Goal: Task Accomplishment & Management: Complete application form

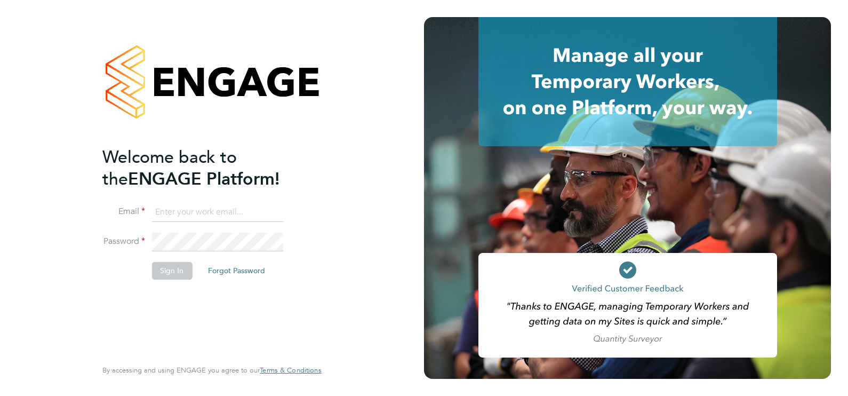
type input "ecrowe@skilledcareers.co.uk"
drag, startPoint x: 187, startPoint y: 273, endPoint x: 186, endPoint y: 267, distance: 6.5
click at [187, 272] on button "Sign In" at bounding box center [171, 270] width 41 height 17
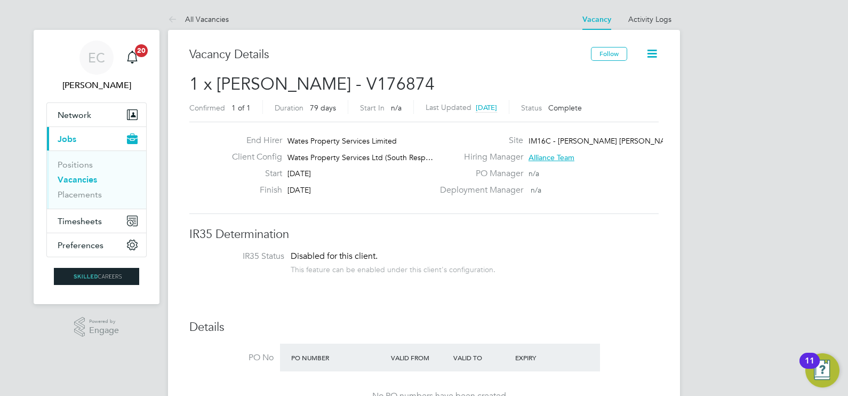
click at [89, 181] on link "Vacancies" at bounding box center [77, 179] width 39 height 10
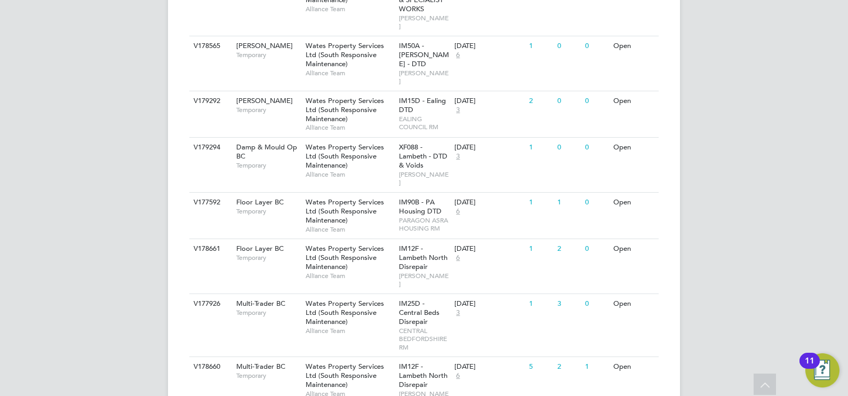
scroll to position [328, 0]
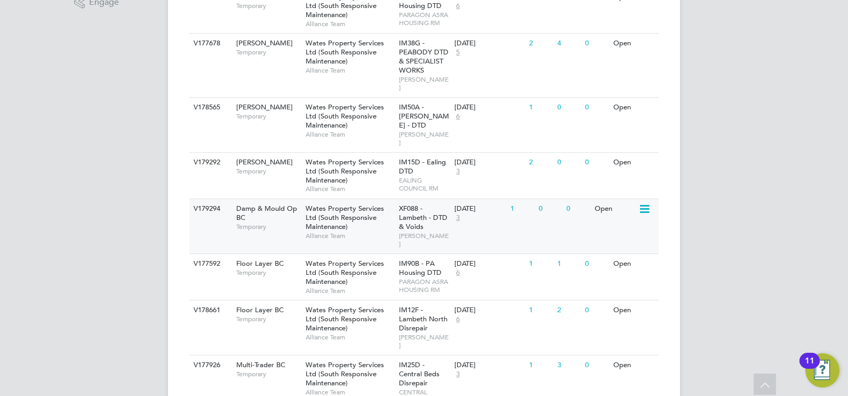
click at [371, 204] on span "Wates Property Services Ltd (South Responsive Maintenance)" at bounding box center [344, 217] width 78 height 27
click at [273, 200] on div "Damp & Mould Op BC Temporary" at bounding box center [265, 217] width 75 height 37
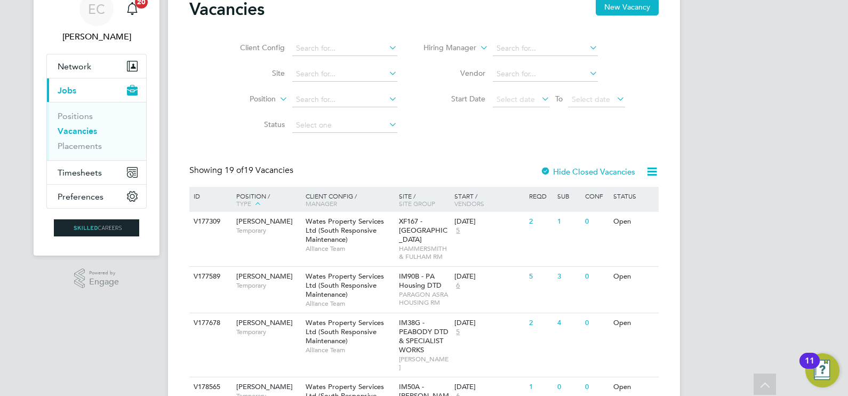
scroll to position [0, 0]
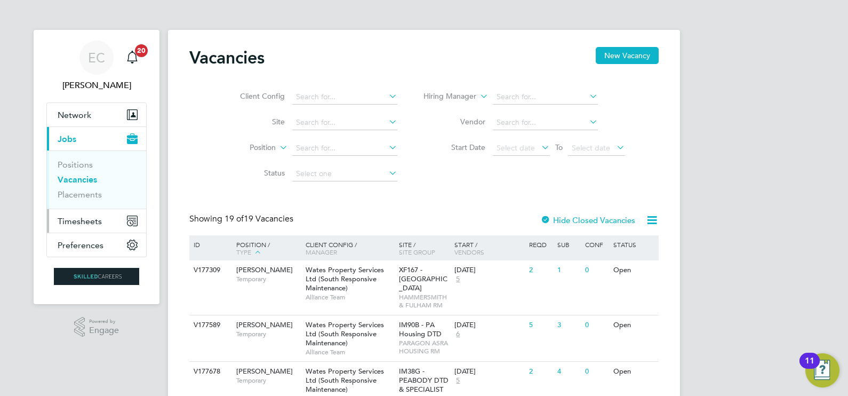
click at [87, 213] on button "Timesheets" at bounding box center [96, 220] width 99 height 23
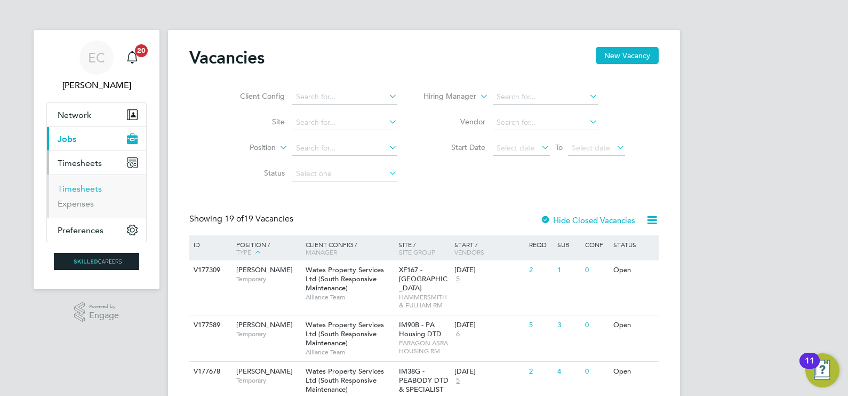
click at [92, 189] on link "Timesheets" at bounding box center [80, 188] width 44 height 10
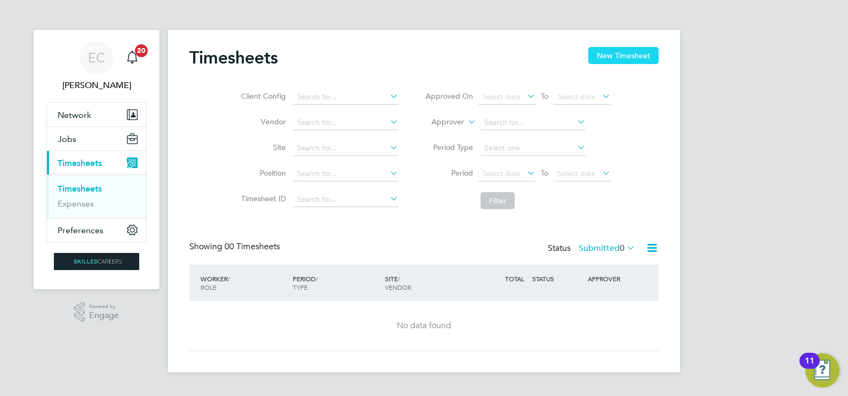
click at [610, 52] on button "New Timesheet" at bounding box center [623, 55] width 70 height 17
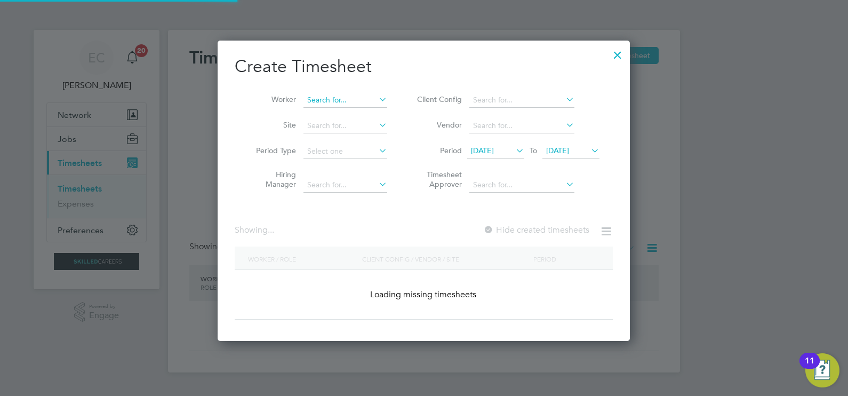
scroll to position [1666, 413]
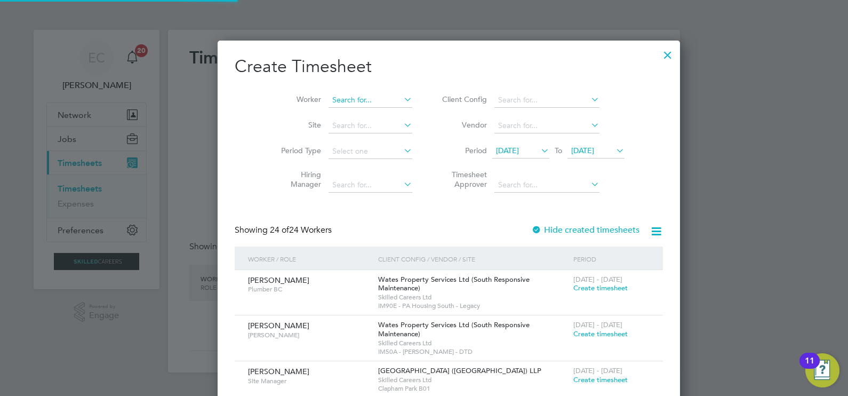
click at [343, 104] on input at bounding box center [370, 100] width 84 height 15
click at [338, 139] on li "Krzy sztof Sakowwicz" at bounding box center [348, 143] width 91 height 14
type input "Krzysztof Sakowwicz"
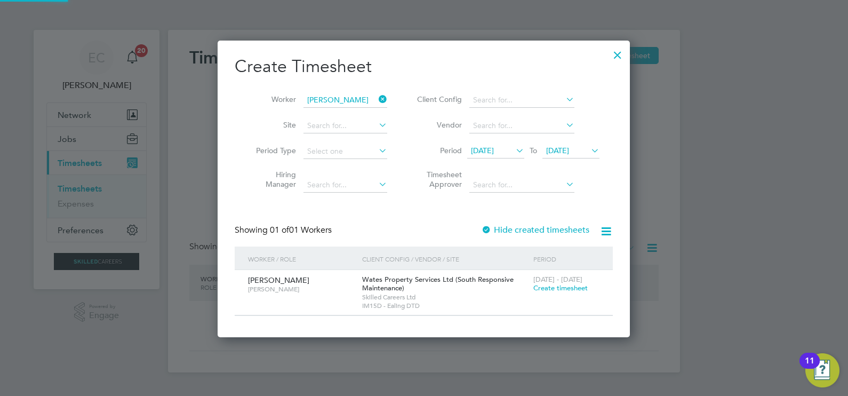
scroll to position [296, 413]
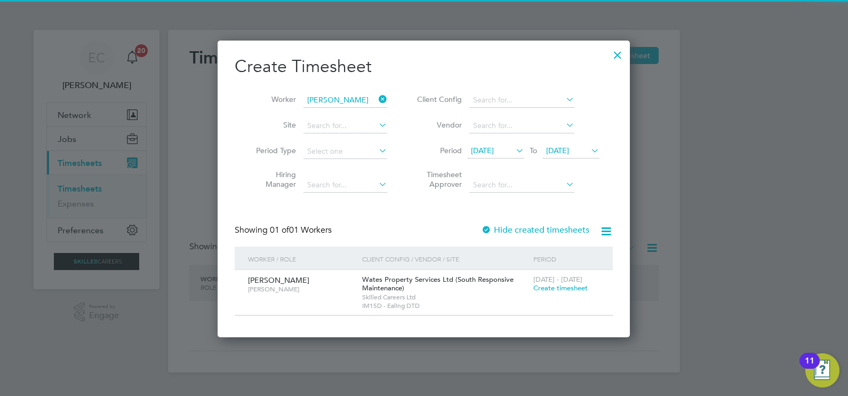
click at [531, 224] on label "Hide created timesheets" at bounding box center [535, 229] width 108 height 11
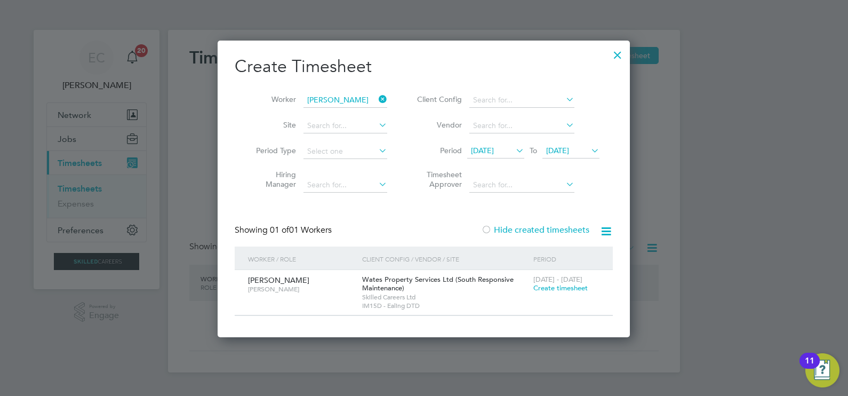
click at [531, 224] on label "Hide created timesheets" at bounding box center [535, 229] width 108 height 11
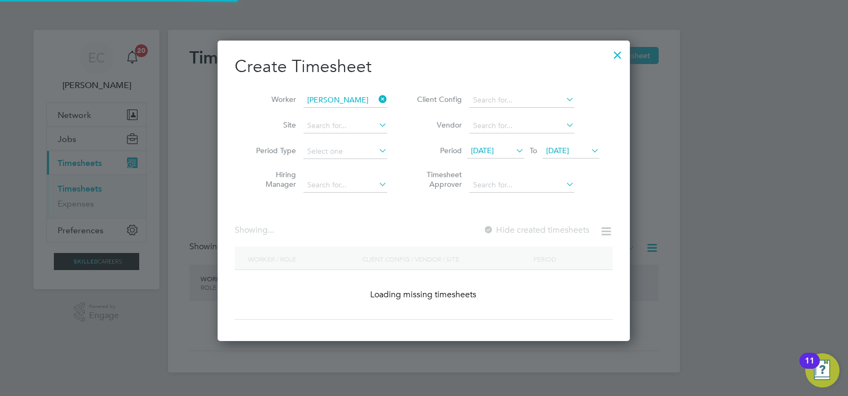
scroll to position [342, 413]
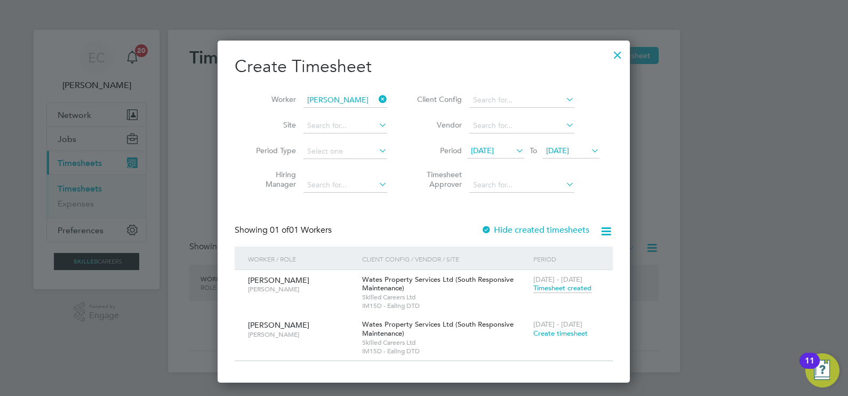
click at [618, 54] on div at bounding box center [617, 52] width 19 height 19
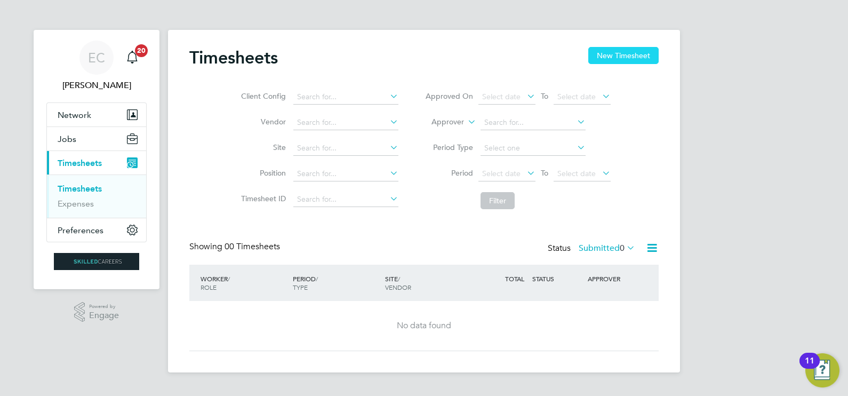
click at [635, 61] on button "New Timesheet" at bounding box center [623, 55] width 70 height 17
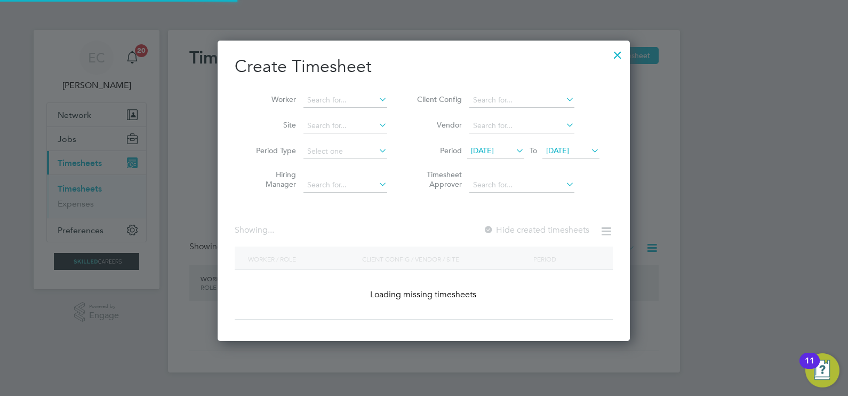
scroll to position [1666, 413]
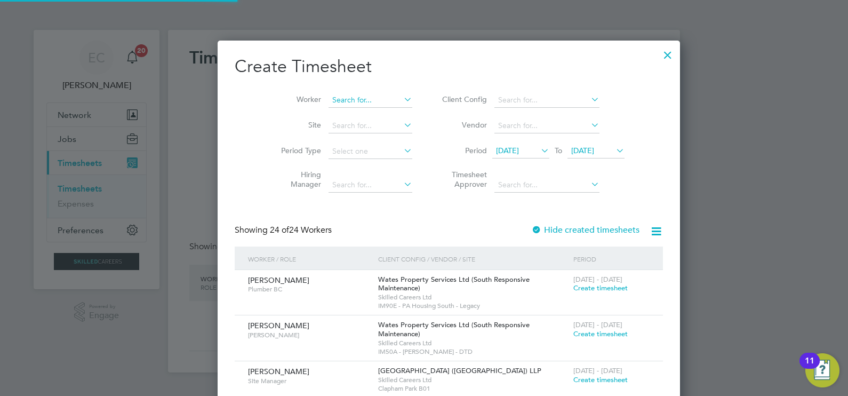
click at [331, 100] on input at bounding box center [370, 100] width 84 height 15
click at [321, 113] on li "Derrick Rose" at bounding box center [346, 114] width 87 height 14
type input "Derrick Rose"
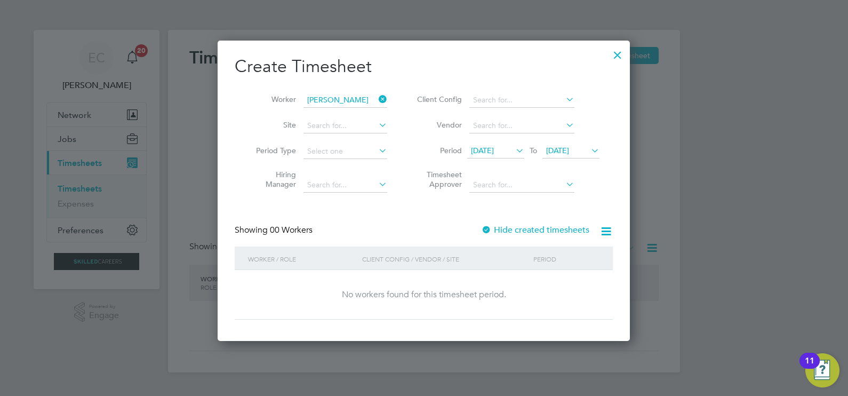
scroll to position [300, 413]
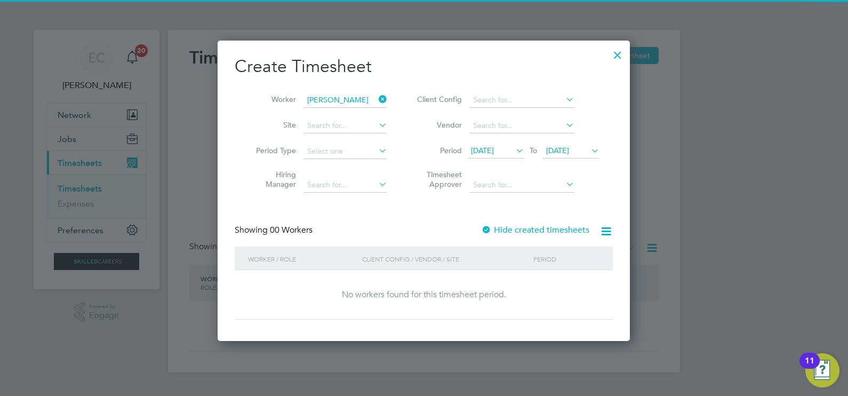
click at [507, 224] on div "Hide created timesheets" at bounding box center [536, 229] width 110 height 11
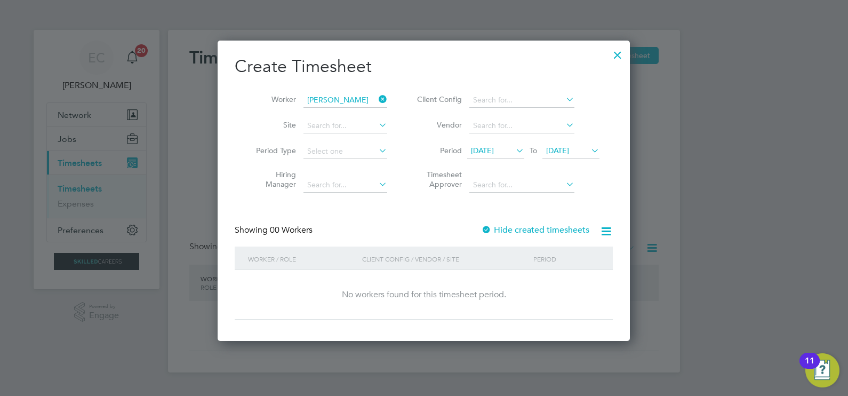
click at [514, 232] on label "Hide created timesheets" at bounding box center [535, 229] width 108 height 11
click at [515, 232] on label "Hide created timesheets" at bounding box center [535, 229] width 108 height 11
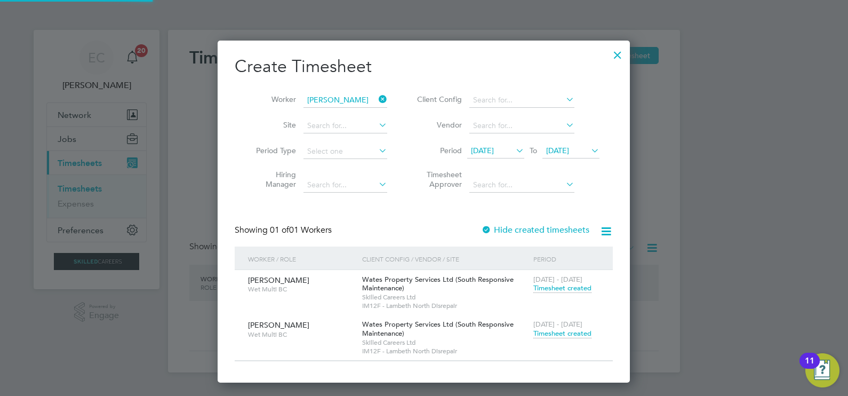
scroll to position [342, 413]
click at [576, 331] on span "Timesheet created" at bounding box center [562, 333] width 58 height 10
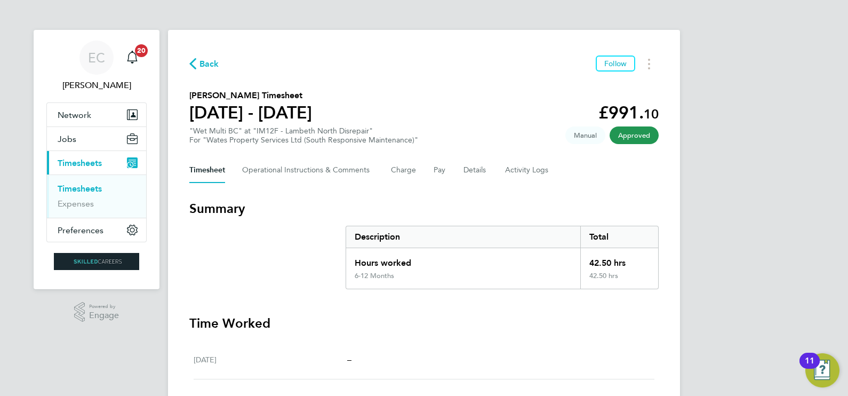
click at [201, 61] on span "Back" at bounding box center [209, 64] width 20 height 13
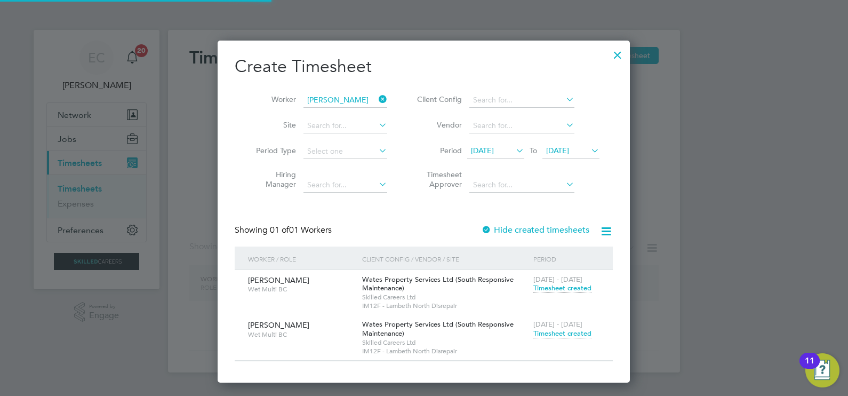
scroll to position [342, 413]
click at [139, 155] on div at bounding box center [424, 198] width 848 height 396
click at [622, 53] on div at bounding box center [617, 52] width 19 height 19
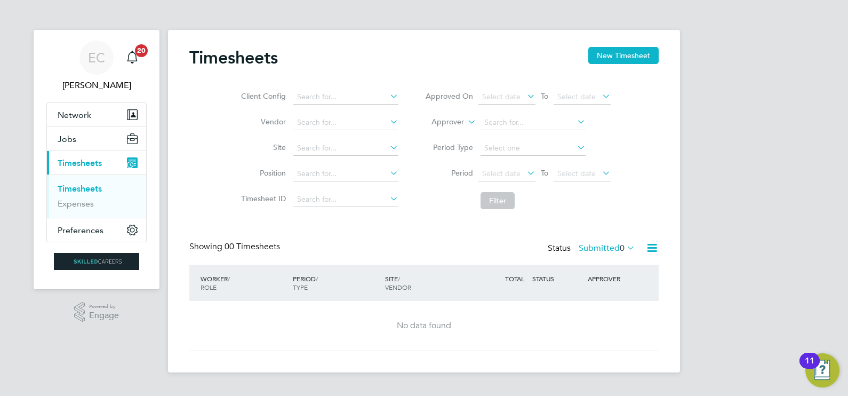
click at [86, 186] on link "Timesheets" at bounding box center [80, 188] width 44 height 10
drag, startPoint x: 76, startPoint y: 139, endPoint x: 77, endPoint y: 157, distance: 18.7
click at [76, 139] on button "Jobs" at bounding box center [96, 138] width 99 height 23
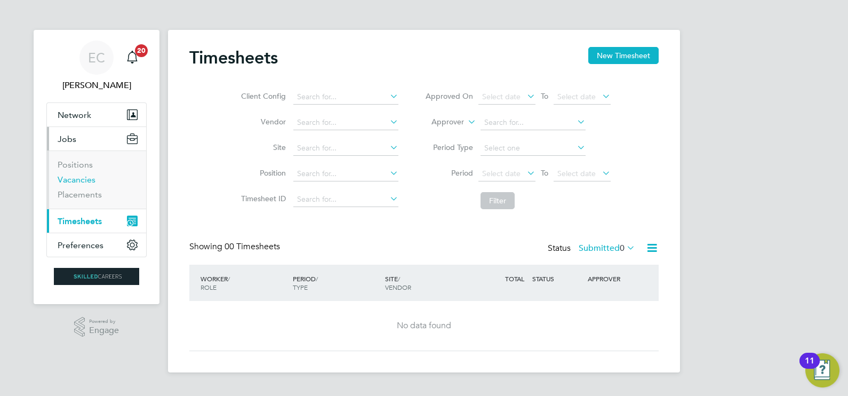
click at [85, 178] on link "Vacancies" at bounding box center [77, 179] width 38 height 10
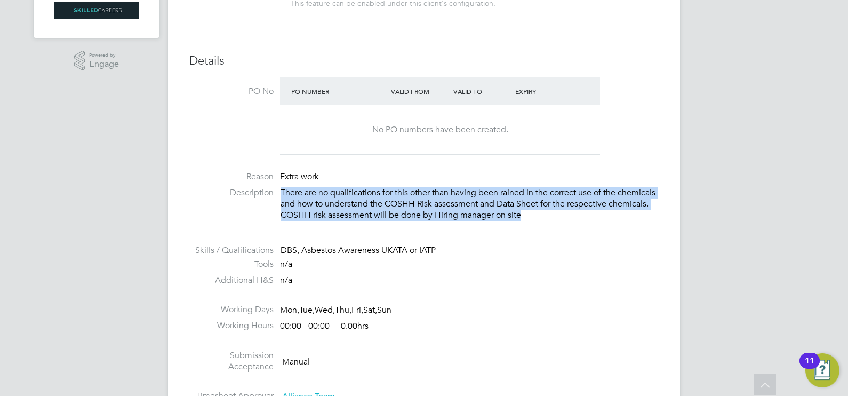
drag, startPoint x: 561, startPoint y: 212, endPoint x: 281, endPoint y: 195, distance: 280.4
click at [281, 195] on p "There are no qualifications for this other than having been rained in the corre…" at bounding box center [469, 203] width 378 height 33
drag, startPoint x: 281, startPoint y: 195, endPoint x: 558, endPoint y: 210, distance: 277.7
click at [558, 210] on p "There are no qualifications for this other than having been rained in the corre…" at bounding box center [469, 203] width 378 height 33
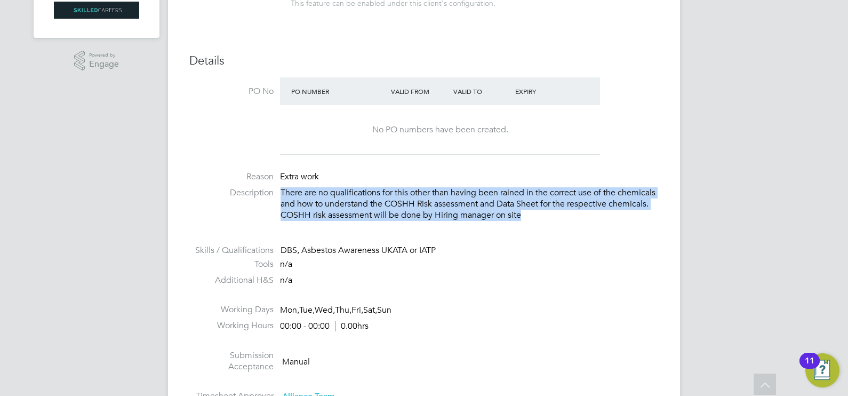
drag, startPoint x: 558, startPoint y: 210, endPoint x: 566, endPoint y: 215, distance: 9.6
click at [566, 215] on p "There are no qualifications for this other than having been rained in the corre…" at bounding box center [469, 203] width 378 height 33
click at [565, 216] on p "There are no qualifications for this other than having been rained in the corre…" at bounding box center [469, 203] width 378 height 33
click at [562, 216] on p "There are no qualifications for this other than having been rained in the corre…" at bounding box center [469, 203] width 378 height 33
drag, startPoint x: 562, startPoint y: 216, endPoint x: 278, endPoint y: 195, distance: 284.9
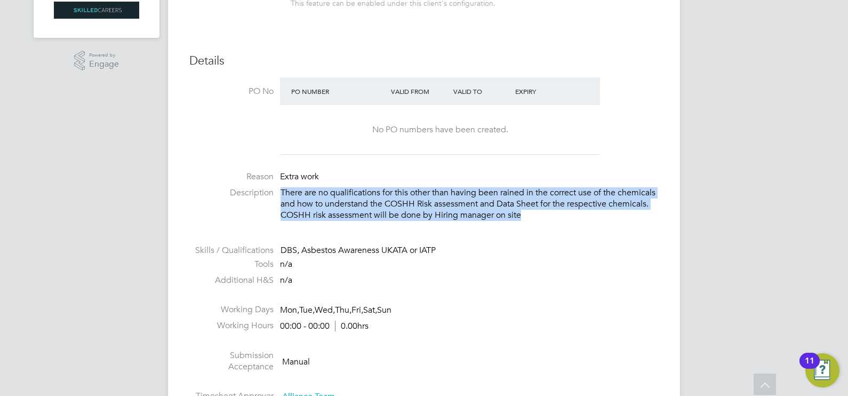
click at [278, 195] on li "Description There are no qualifications for this other than having been rained …" at bounding box center [423, 209] width 469 height 44
drag, startPoint x: 278, startPoint y: 195, endPoint x: 291, endPoint y: 195, distance: 12.8
click at [291, 195] on p "There are no qualifications for this other than having been rained in the corre…" at bounding box center [469, 203] width 378 height 33
click at [293, 205] on p "There are no qualifications for this other than having been rained in the corre…" at bounding box center [469, 203] width 378 height 33
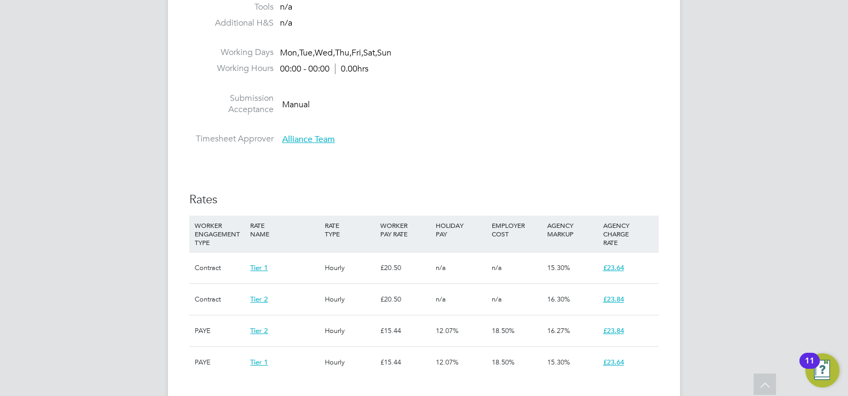
scroll to position [533, 0]
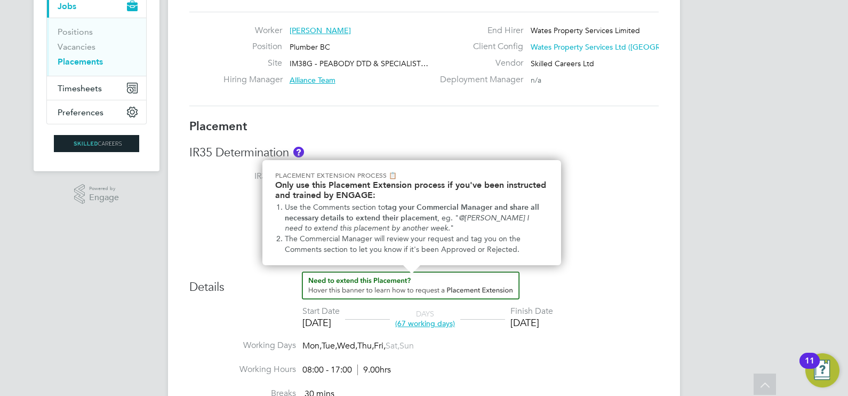
click at [626, 220] on li "IR35 Risk Disabled" at bounding box center [423, 217] width 469 height 24
click at [556, 275] on h3 "Details" at bounding box center [423, 282] width 469 height 23
click at [325, 226] on em "@[PERSON_NAME] I need to extend this placement by another week." at bounding box center [408, 223] width 246 height 20
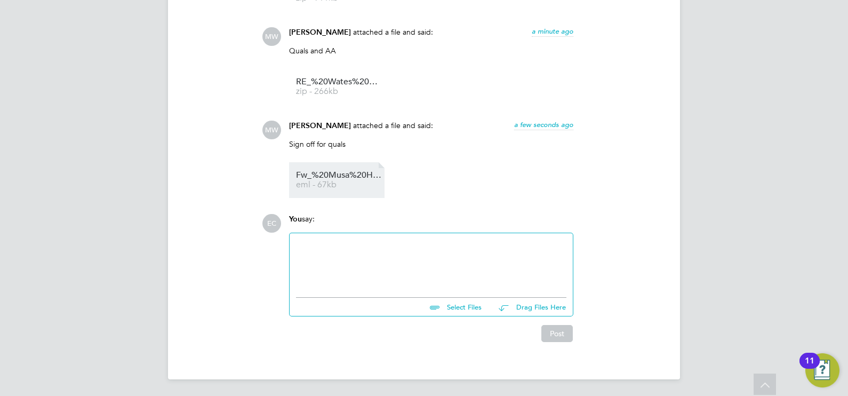
click at [319, 178] on span "Fw_%20Musa%20Hassoun%20Interview%20" at bounding box center [338, 175] width 85 height 8
click at [642, 175] on div "MW [PERSON_NAME] attached a file and said: 2 minutes ago Sign off for quals Sho…" at bounding box center [460, 158] width 397 height 77
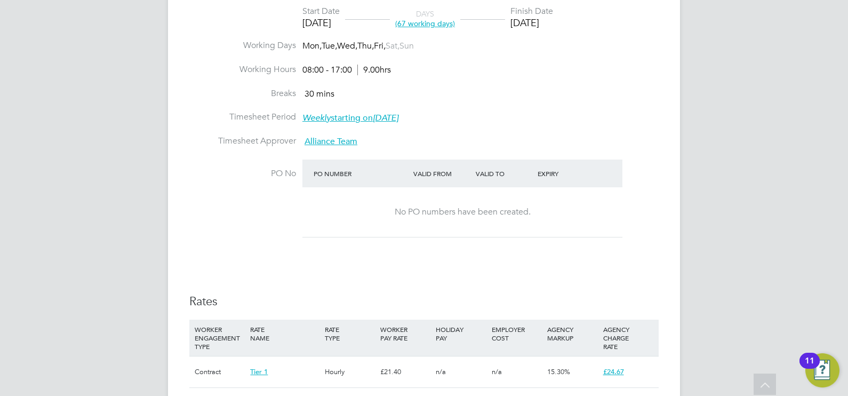
scroll to position [266, 0]
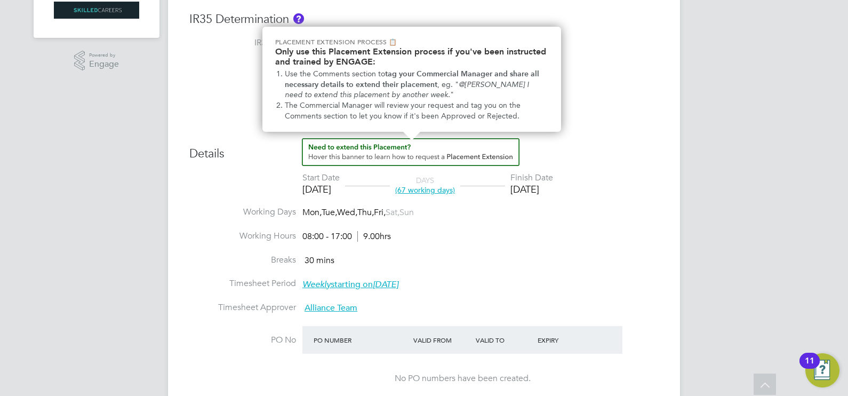
click at [589, 111] on div "Placement IR35 Determination IR35 Status Disabled for this client. This feature…" at bounding box center [423, 291] width 469 height 610
click at [473, 91] on li "Use the Comments section to tag your Commercial Manager and share all necessary…" at bounding box center [416, 84] width 263 height 31
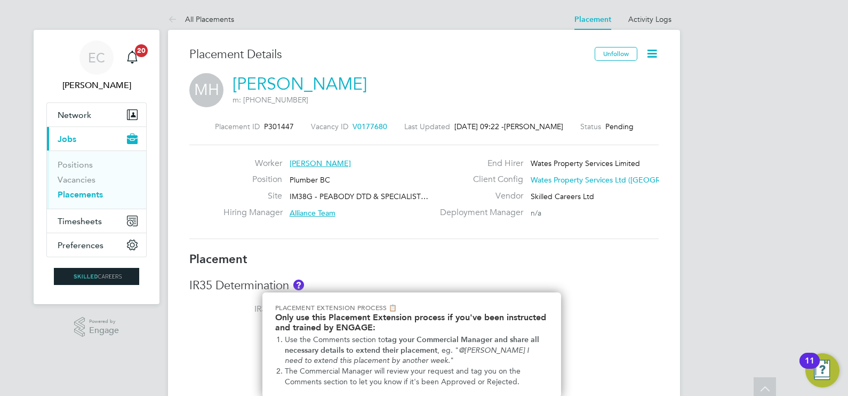
scroll to position [221, 0]
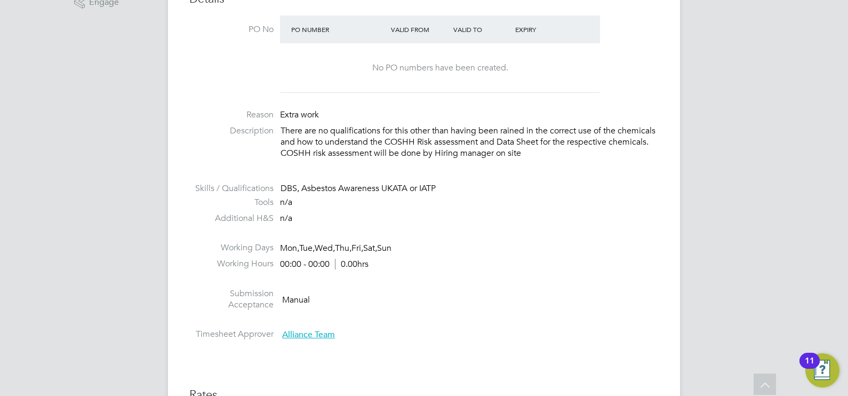
scroll to position [400, 0]
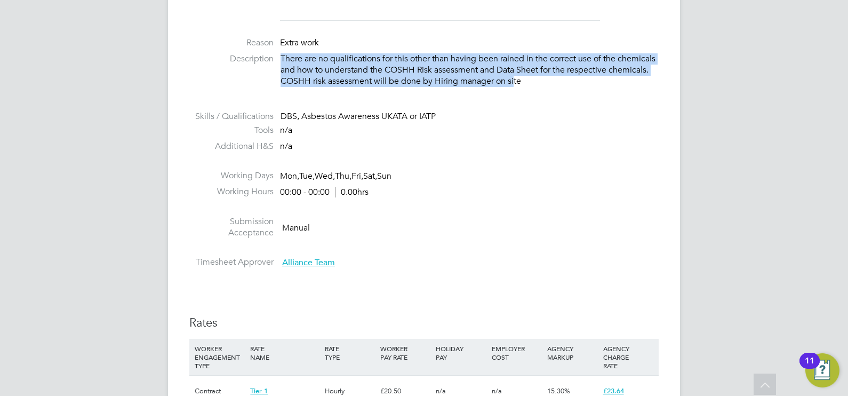
drag, startPoint x: 556, startPoint y: 81, endPoint x: 281, endPoint y: 59, distance: 275.9
click at [281, 59] on p "There are no qualifications for this other than having been rained in the corre…" at bounding box center [469, 69] width 378 height 33
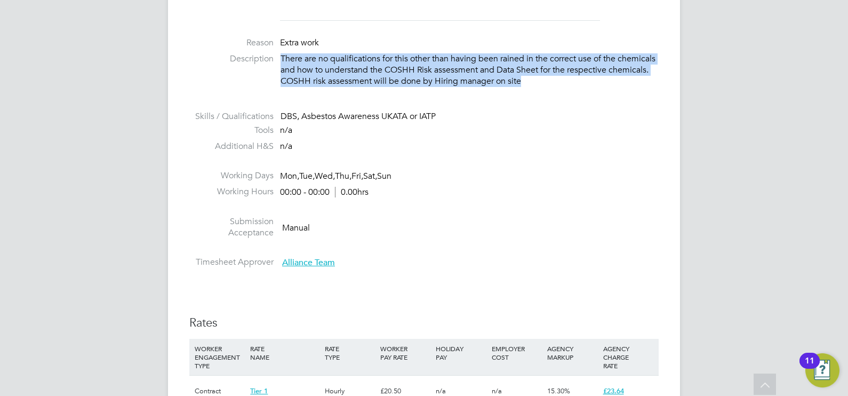
click at [278, 58] on li "Description There are no qualifications for this other than having been rained …" at bounding box center [423, 75] width 469 height 44
click at [278, 57] on li "Description There are no qualifications for this other than having been rained …" at bounding box center [423, 75] width 469 height 44
drag, startPoint x: 280, startPoint y: 56, endPoint x: 575, endPoint y: 83, distance: 296.0
click at [575, 83] on p "There are no qualifications for this other than having been rained in the corre…" at bounding box center [469, 69] width 378 height 33
drag, startPoint x: 575, startPoint y: 83, endPoint x: 561, endPoint y: 81, distance: 14.0
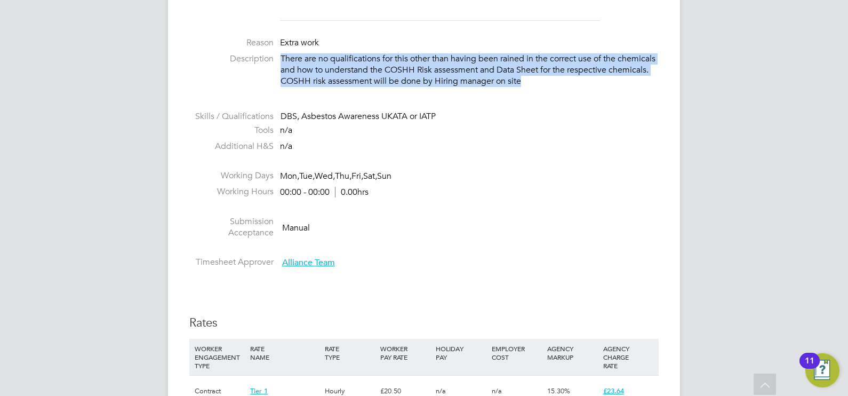
click at [561, 81] on p "There are no qualifications for this other than having been rained in the corre…" at bounding box center [469, 69] width 378 height 33
click at [565, 81] on p "There are no qualifications for this other than having been rained in the corre…" at bounding box center [469, 69] width 378 height 33
drag, startPoint x: 562, startPoint y: 80, endPoint x: 282, endPoint y: 55, distance: 281.5
click at [282, 55] on p "There are no qualifications for this other than having been rained in the corre…" at bounding box center [469, 69] width 378 height 33
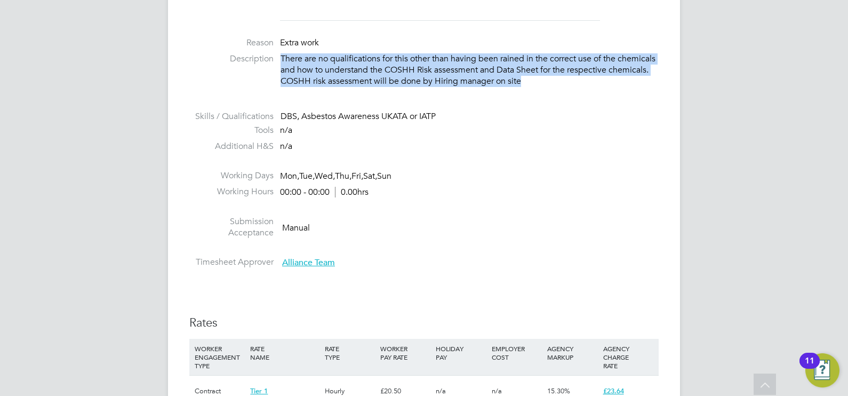
click at [280, 57] on li "Description There are no qualifications for this other than having been rained …" at bounding box center [423, 75] width 469 height 44
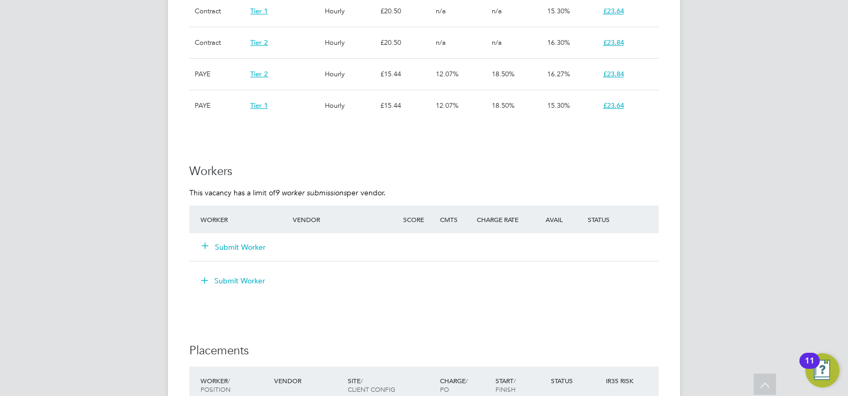
scroll to position [932, 0]
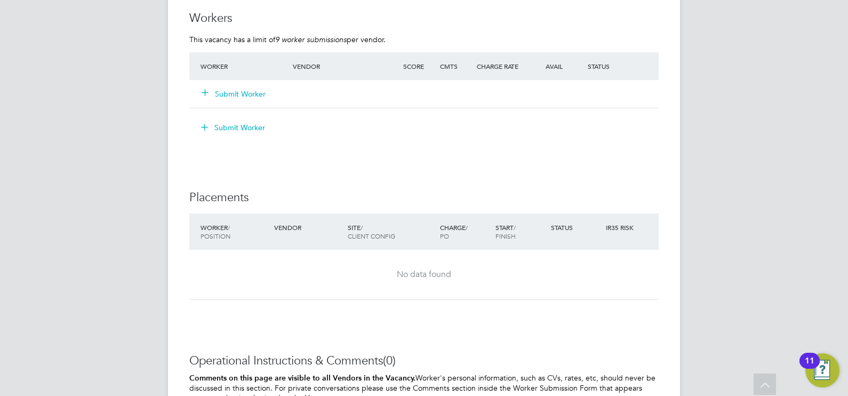
click at [254, 95] on button "Submit Worker" at bounding box center [234, 93] width 64 height 11
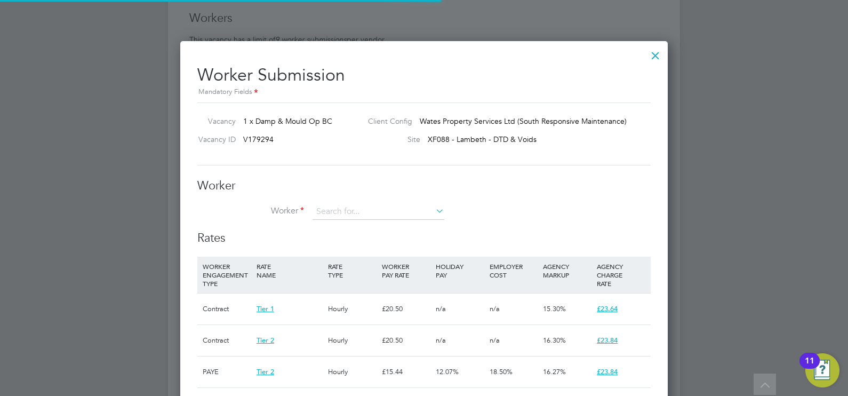
scroll to position [15, 167]
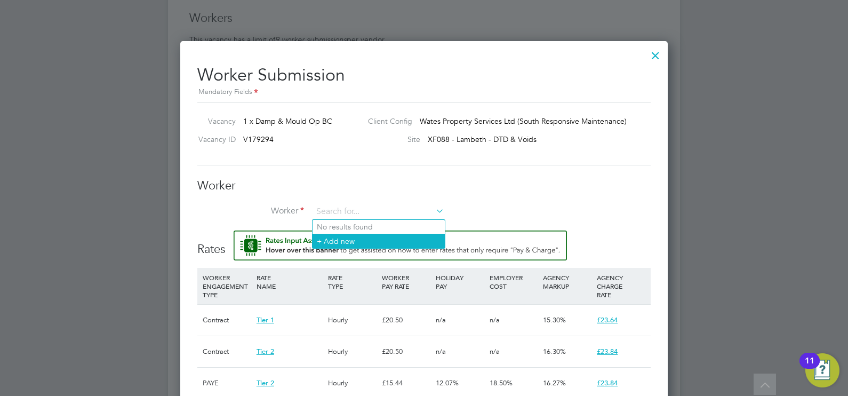
click at [339, 238] on li "+ Add new" at bounding box center [378, 241] width 132 height 14
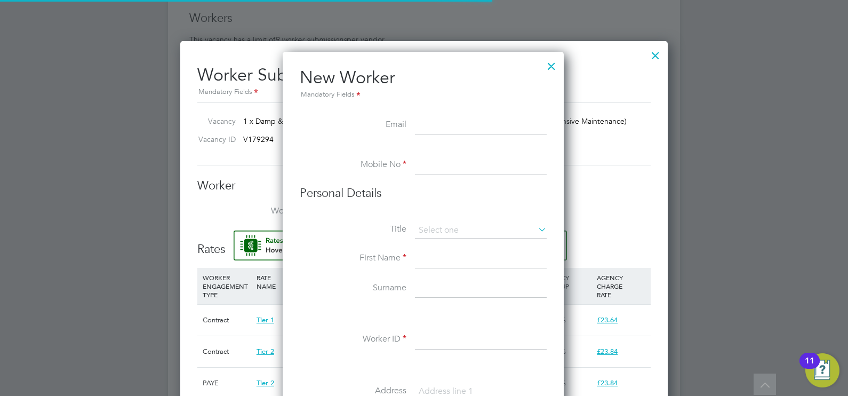
scroll to position [905, 283]
click at [429, 129] on input at bounding box center [481, 125] width 132 height 19
paste input "dwayne_roye@yahoo.co.uk"
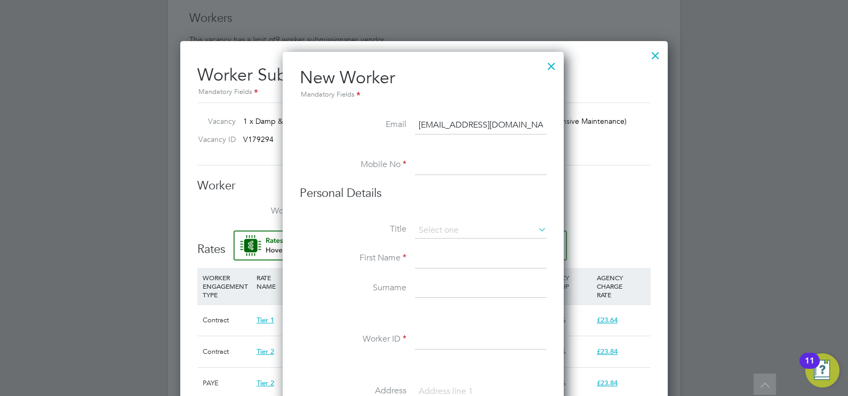
type input "dwayne_roye@yahoo.co.uk"
click at [460, 105] on li "New Worker Mandatory Fields" at bounding box center [423, 91] width 247 height 49
click at [458, 168] on input at bounding box center [481, 165] width 132 height 19
click at [430, 162] on input at bounding box center [481, 165] width 132 height 19
paste input "7846 884705"
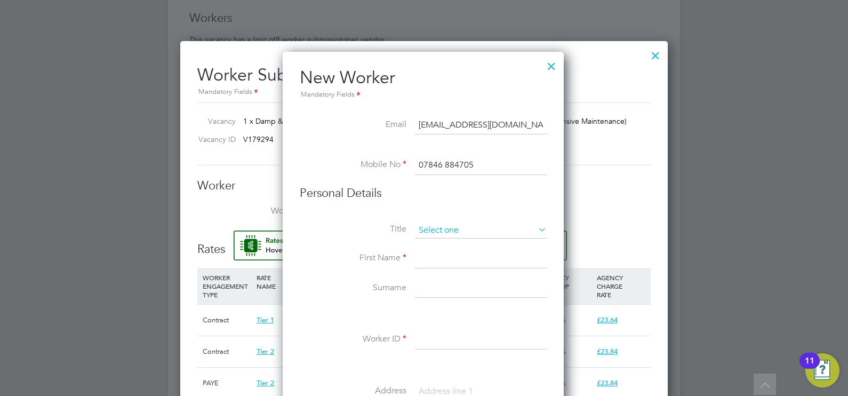
type input "07846 884705"
drag, startPoint x: 446, startPoint y: 227, endPoint x: 447, endPoint y: 232, distance: 5.9
click at [447, 228] on input at bounding box center [481, 230] width 132 height 16
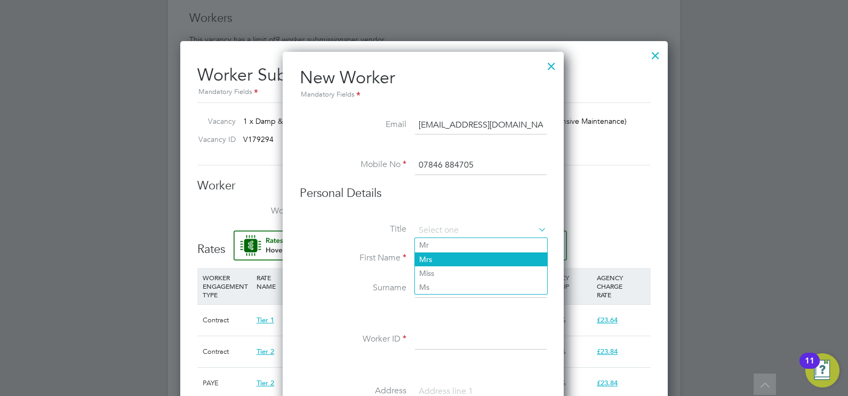
drag, startPoint x: 445, startPoint y: 243, endPoint x: 440, endPoint y: 254, distance: 12.7
click at [445, 244] on li "Mr" at bounding box center [481, 245] width 132 height 14
type input "Mr"
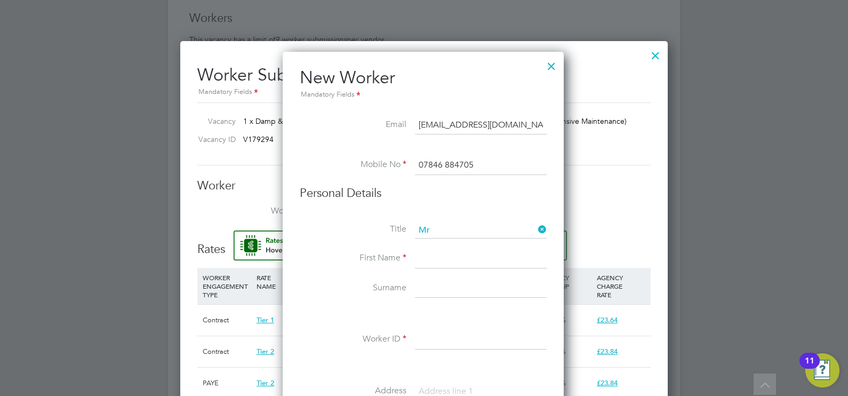
click at [440, 256] on input at bounding box center [481, 258] width 132 height 19
type input "Dwayne"
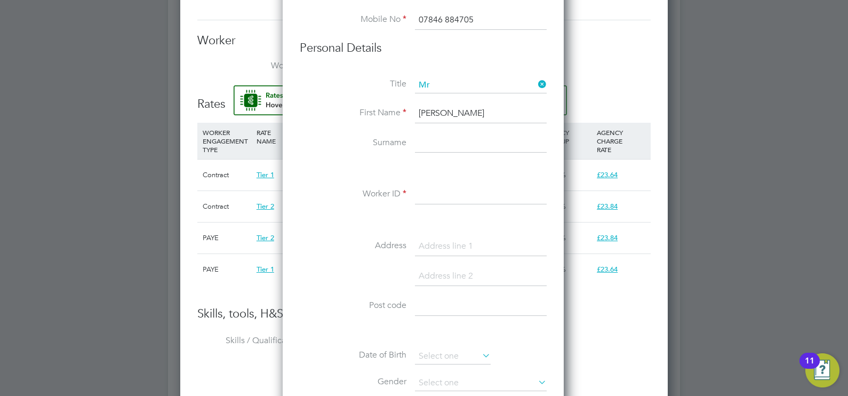
scroll to position [1078, 0]
type input "Roye"
click at [441, 195] on input at bounding box center [481, 193] width 132 height 19
paste input "489367"
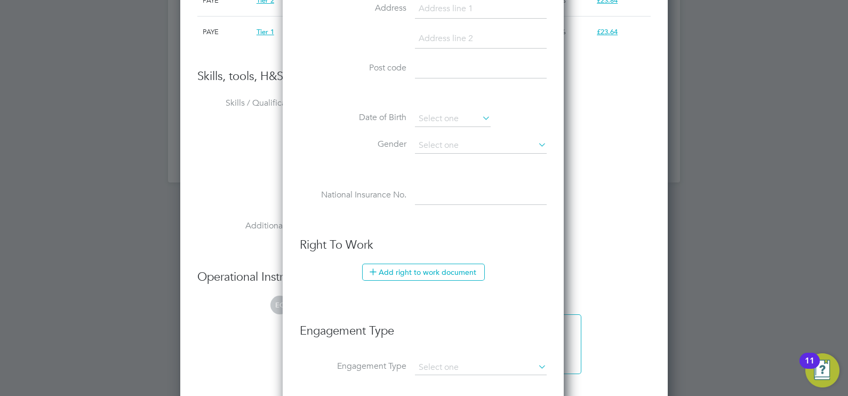
scroll to position [1478, 0]
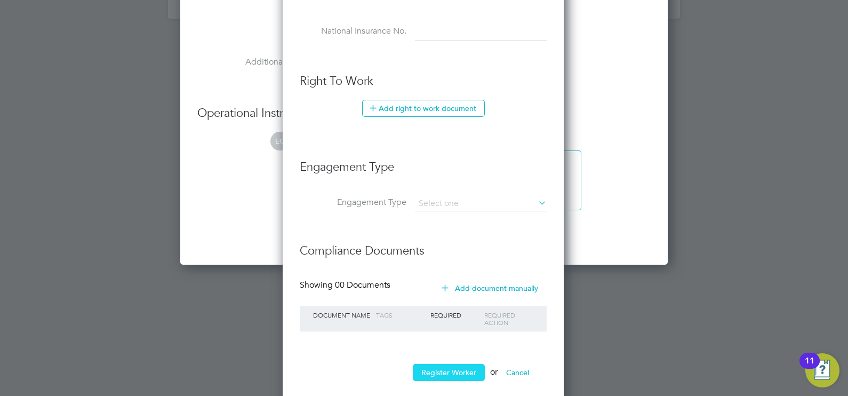
type input "489367"
click at [462, 366] on button "Register Worker" at bounding box center [449, 372] width 72 height 17
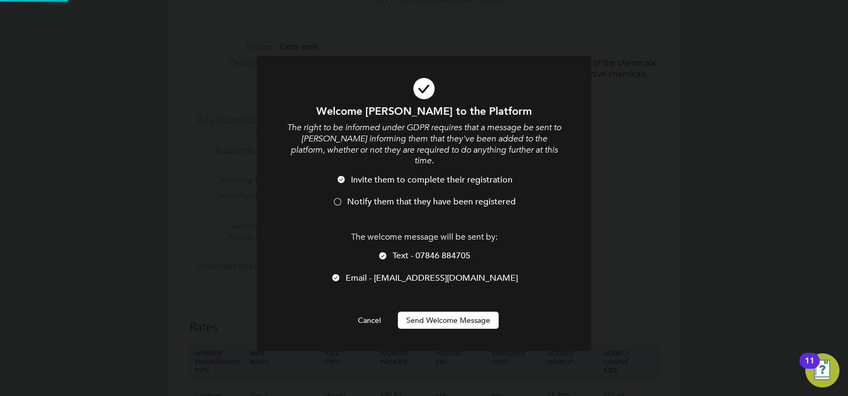
scroll to position [0, 0]
click at [419, 196] on span "Notify them that they have been registered" at bounding box center [431, 201] width 168 height 11
click at [448, 311] on button "Send Welcome Message" at bounding box center [448, 319] width 101 height 17
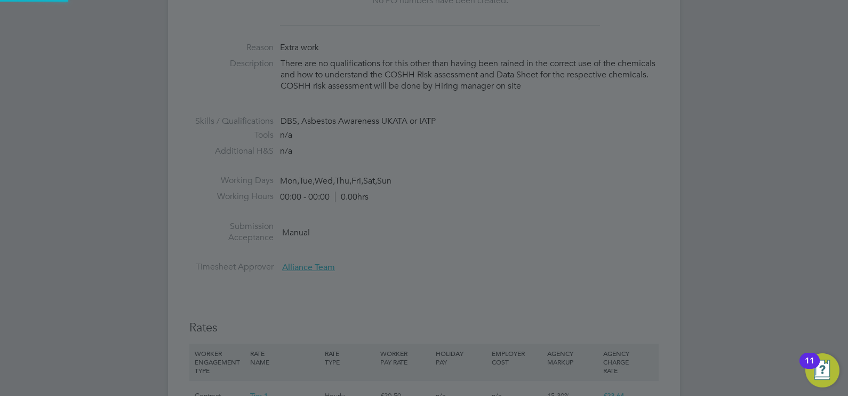
scroll to position [905, 283]
type input "Dwayne Roye (489367)"
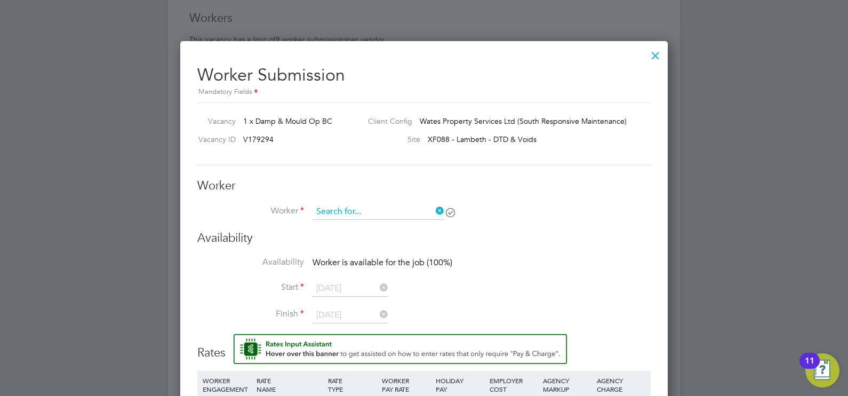
click at [364, 210] on input at bounding box center [378, 212] width 132 height 16
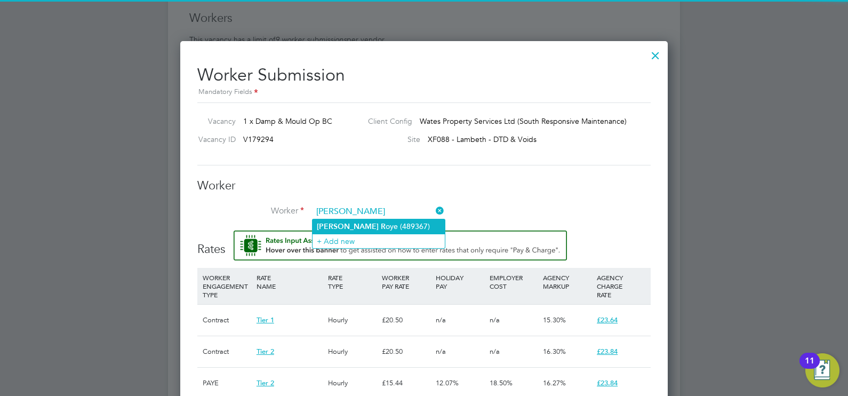
drag, startPoint x: 315, startPoint y: 223, endPoint x: 326, endPoint y: 226, distance: 12.2
click at [315, 223] on li "Dwayne R oye (489367)" at bounding box center [378, 226] width 132 height 14
type input "Dwayne Roye (489367)"
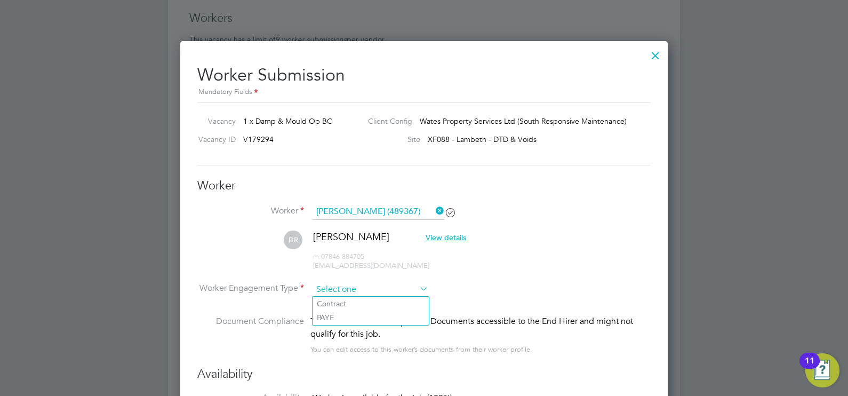
click at [361, 286] on input at bounding box center [370, 289] width 116 height 16
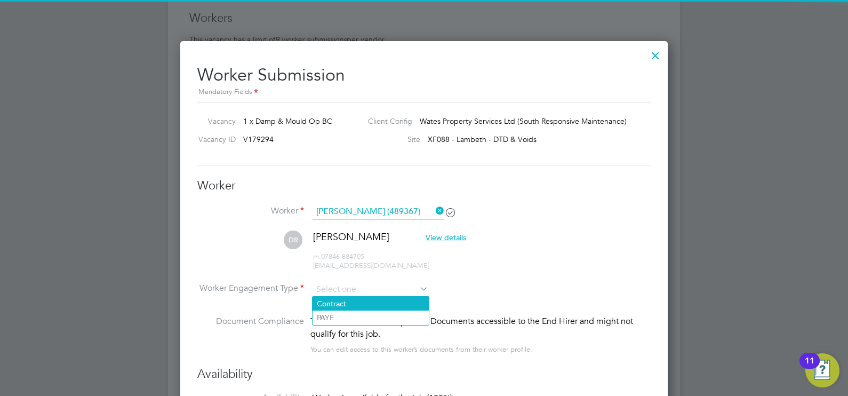
click at [355, 300] on li "Contract" at bounding box center [370, 303] width 116 height 14
type input "Contract"
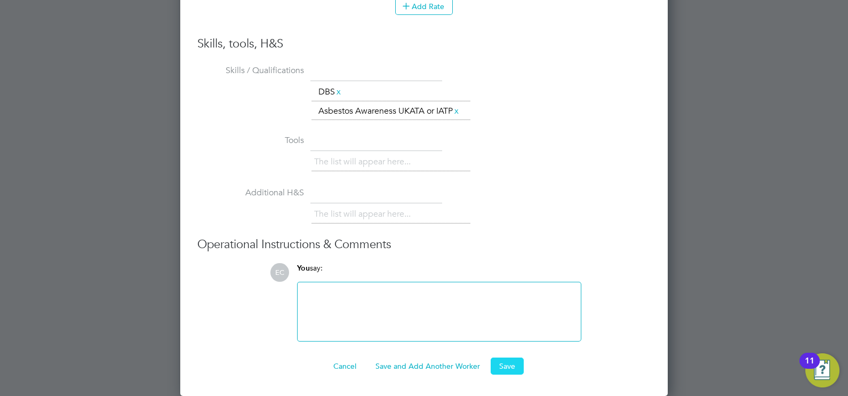
click at [501, 362] on button "Save" at bounding box center [506, 365] width 33 height 17
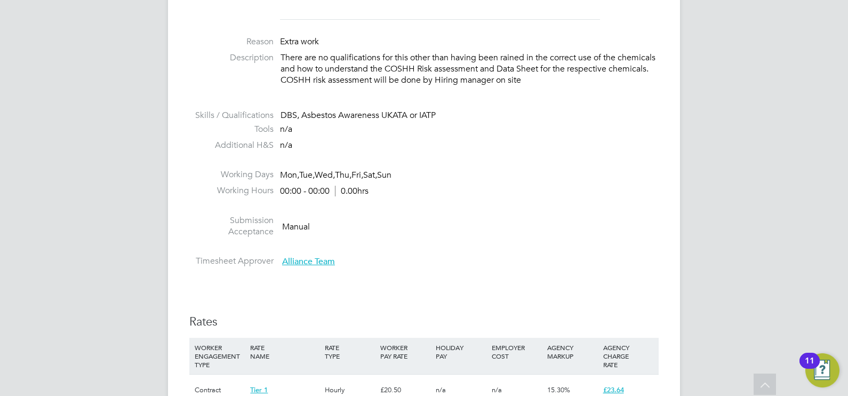
scroll to position [333, 0]
